Goal: Information Seeking & Learning: Learn about a topic

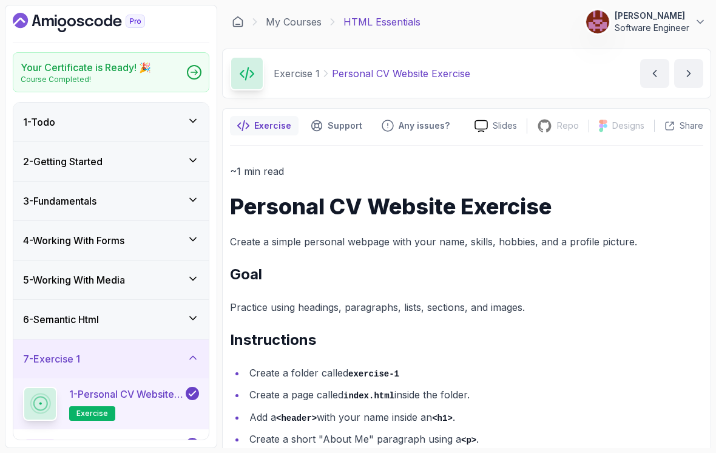
click at [280, 18] on link "My Courses" at bounding box center [294, 22] width 56 height 15
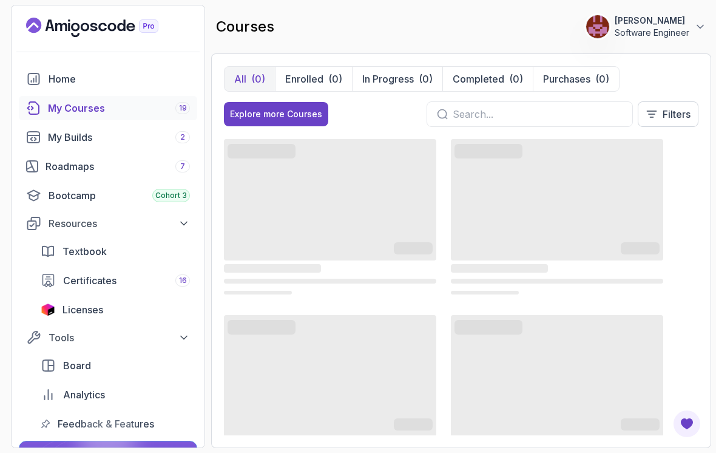
click at [125, 164] on div "Roadmaps 7" at bounding box center [118, 166] width 144 height 15
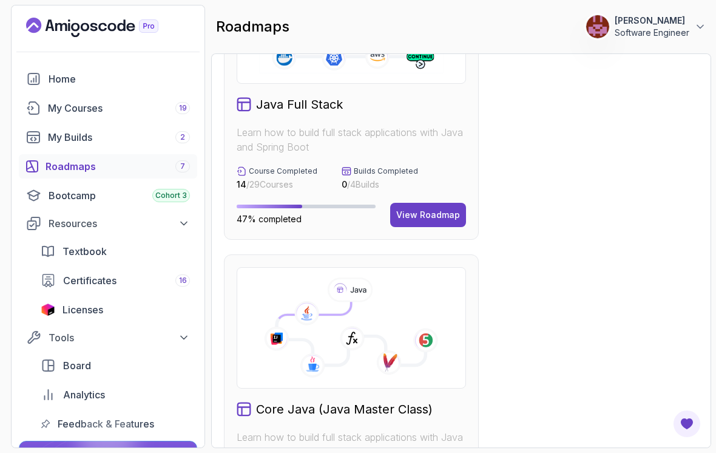
scroll to position [422, 0]
click at [416, 215] on div "View Roadmap" at bounding box center [428, 214] width 64 height 12
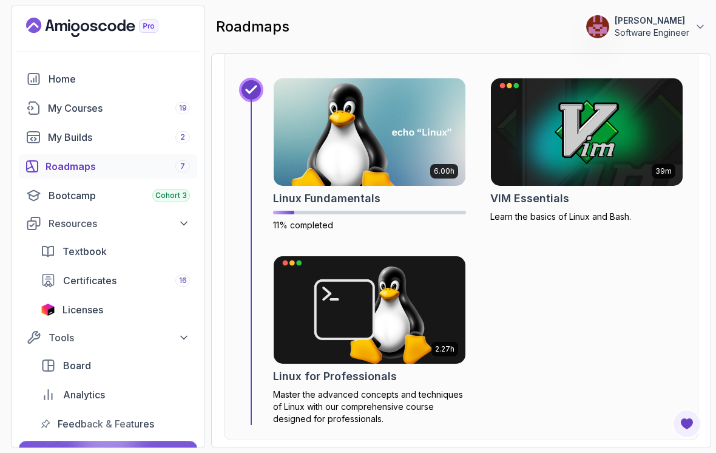
scroll to position [569, 0]
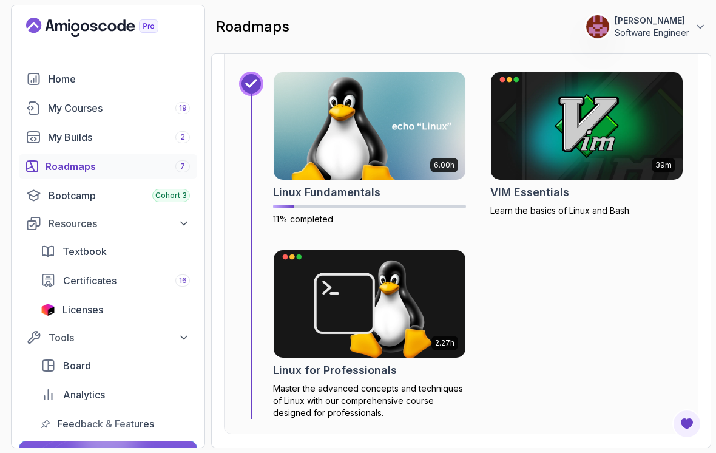
click at [390, 136] on img at bounding box center [370, 125] width 192 height 107
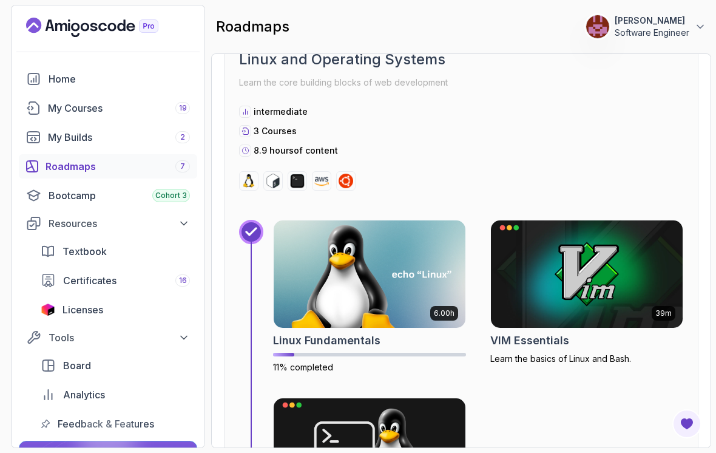
scroll to position [422, 0]
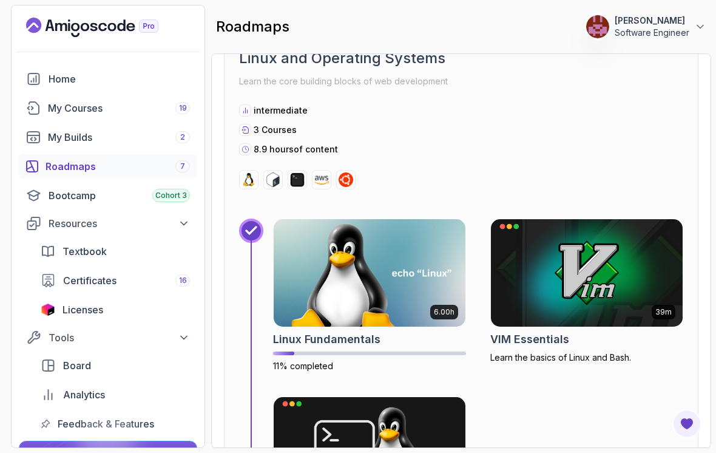
click at [538, 296] on img at bounding box center [587, 272] width 192 height 107
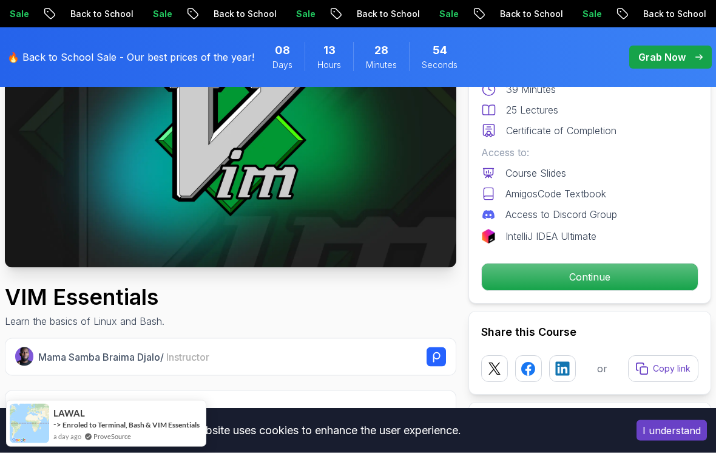
scroll to position [145, 0]
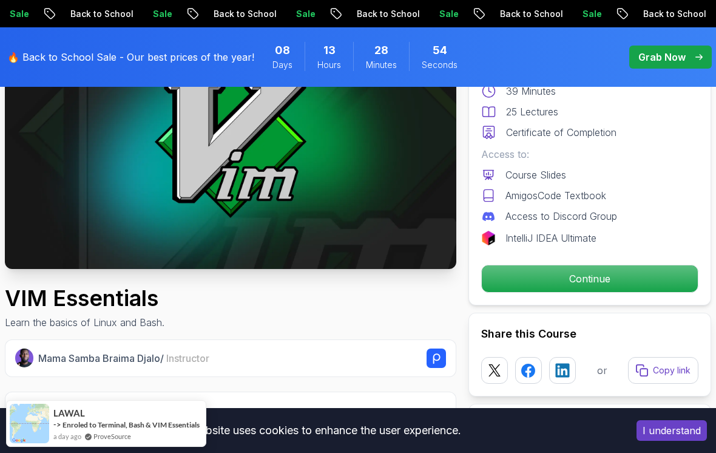
click at [544, 280] on p "Continue" at bounding box center [590, 278] width 216 height 27
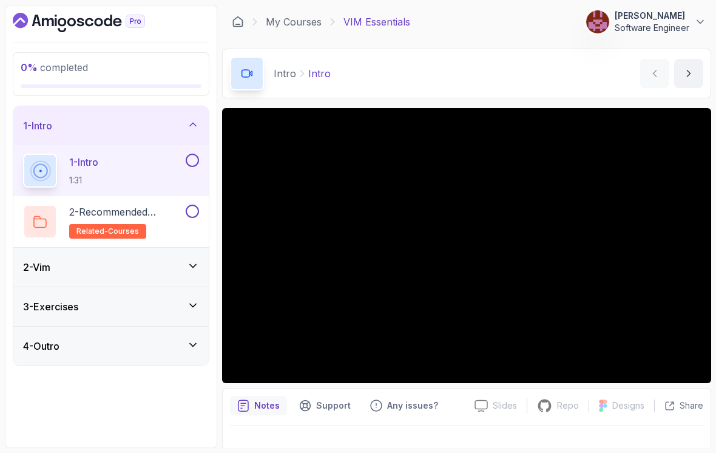
click at [192, 157] on button at bounding box center [192, 160] width 13 height 13
click at [164, 223] on h2 "2 - Recommended Courses related-courses" at bounding box center [126, 222] width 114 height 34
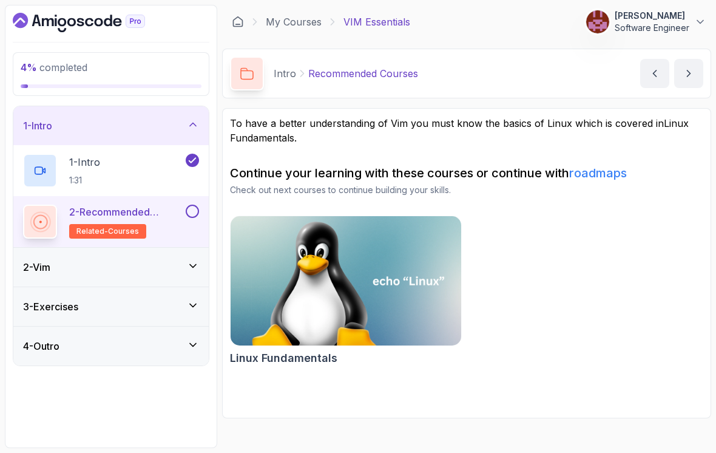
click at [195, 268] on icon at bounding box center [193, 266] width 12 height 12
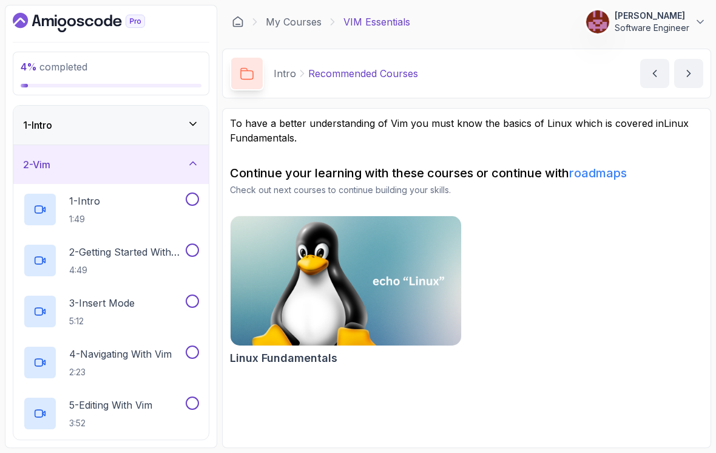
click at [194, 125] on icon at bounding box center [193, 124] width 6 height 3
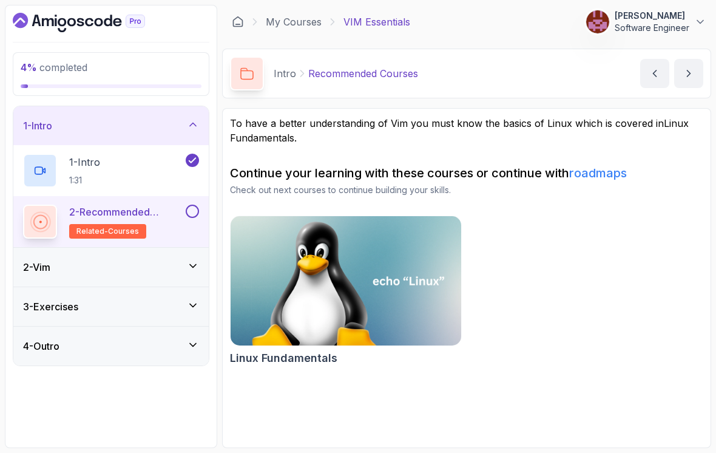
click at [194, 214] on button at bounding box center [192, 211] width 13 height 13
click at [167, 268] on div "2 - Vim" at bounding box center [111, 267] width 176 height 15
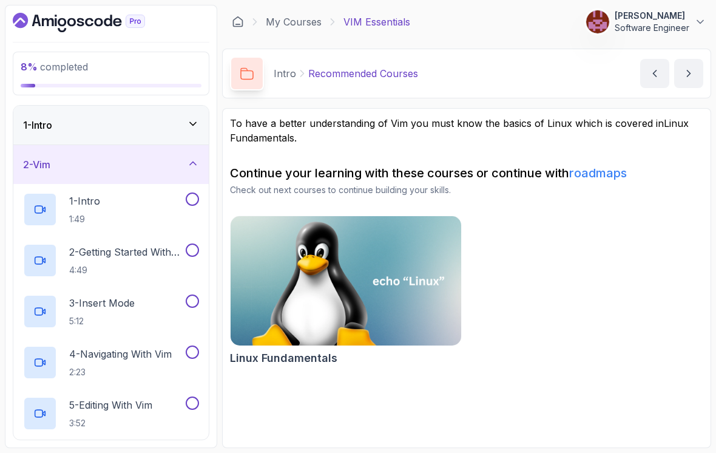
click at [47, 208] on div at bounding box center [40, 209] width 34 height 34
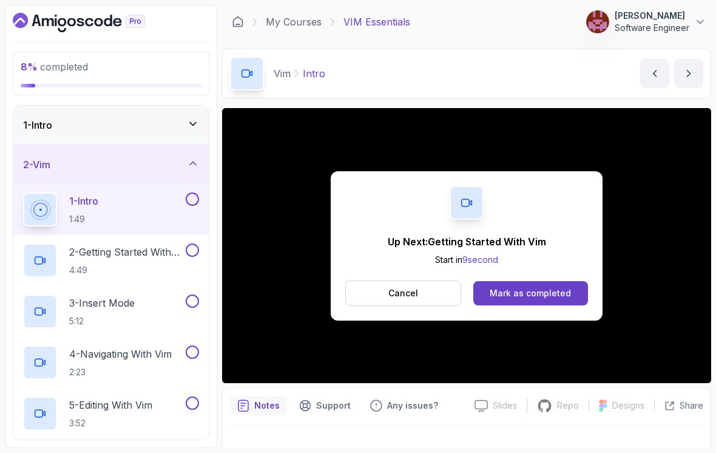
click at [501, 297] on div "Mark as completed" at bounding box center [530, 293] width 81 height 12
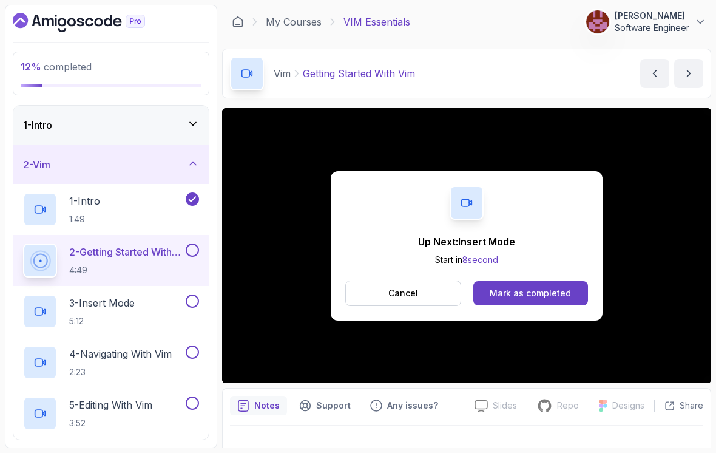
click at [544, 298] on div "Mark as completed" at bounding box center [530, 293] width 81 height 12
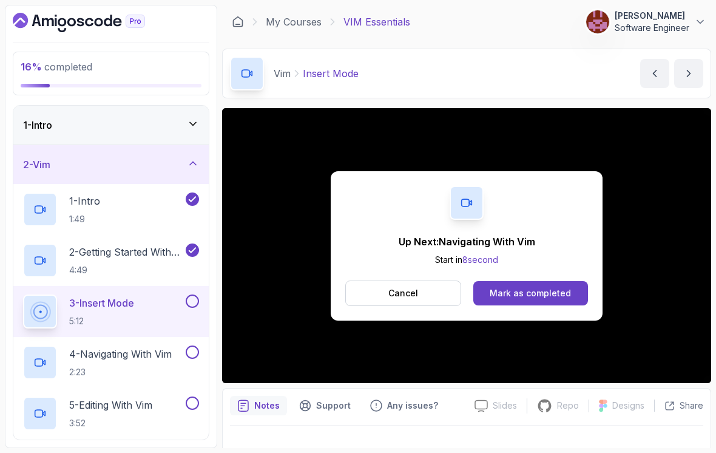
click at [515, 288] on div "Mark as completed" at bounding box center [530, 293] width 81 height 12
